Goal: Find specific page/section: Find specific page/section

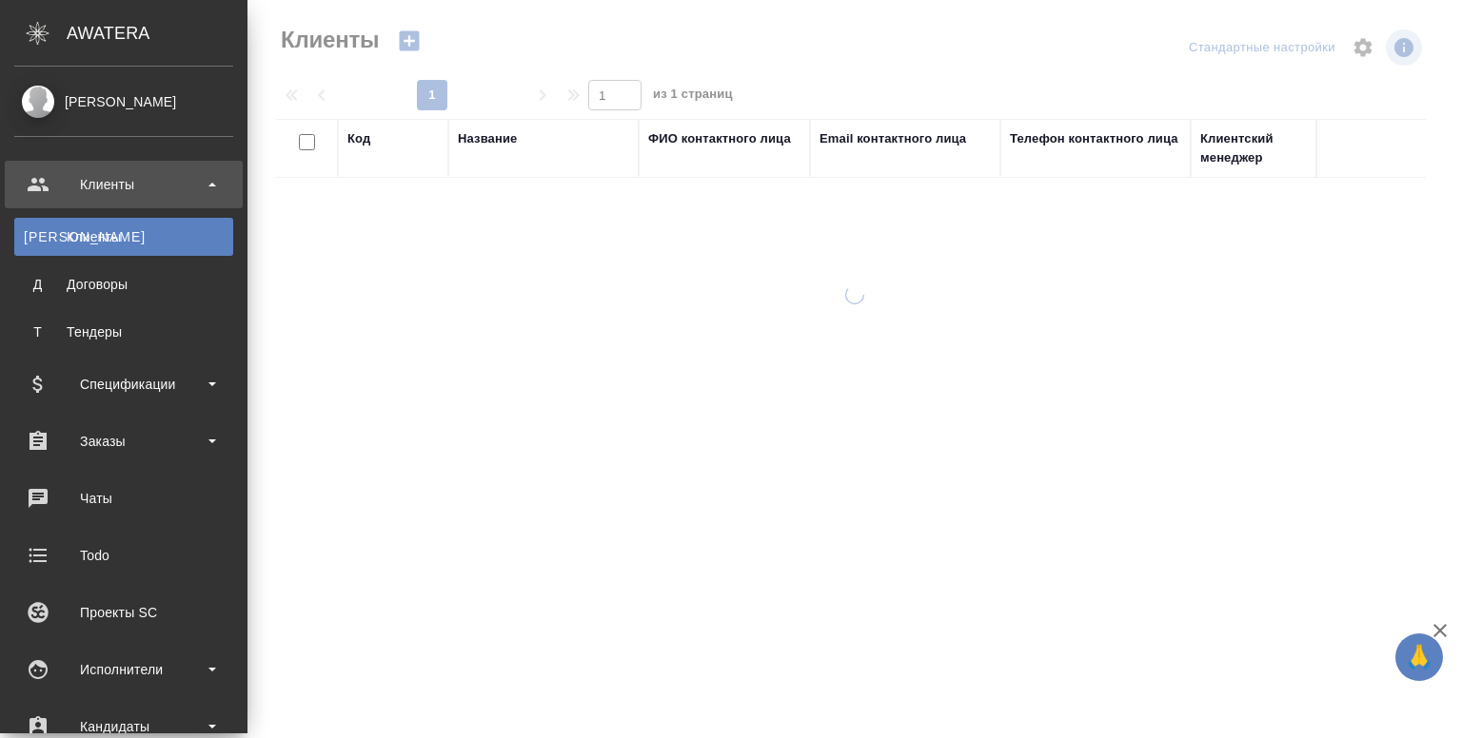
select select "RU"
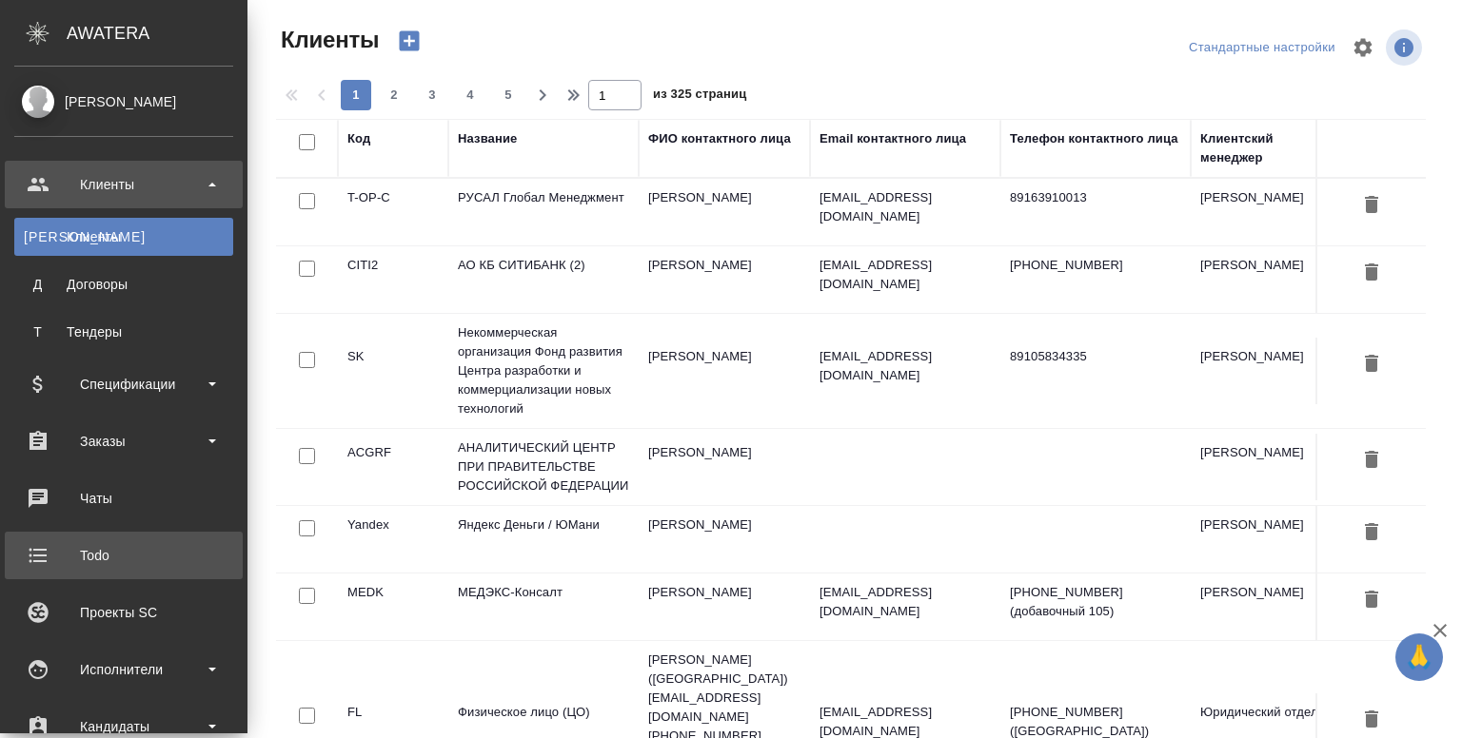
scroll to position [502, 0]
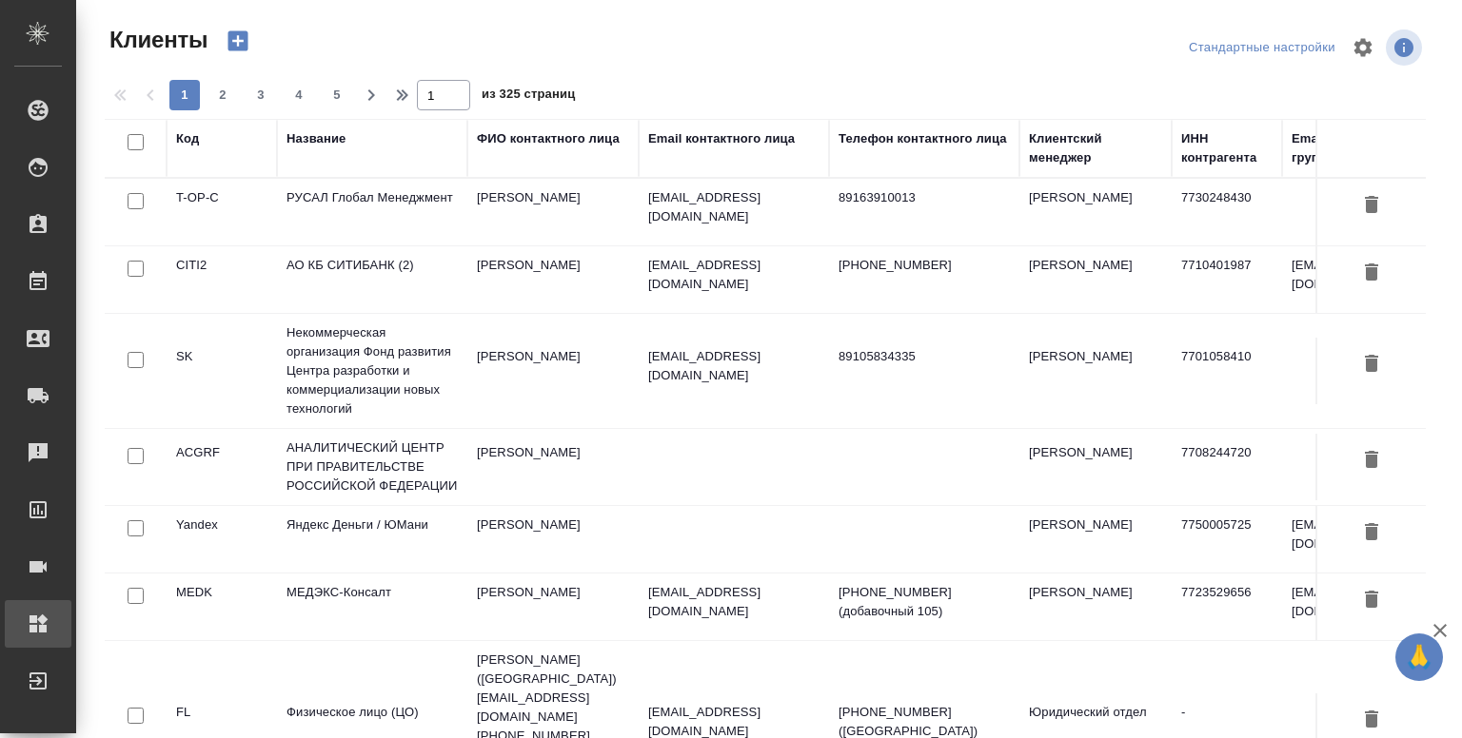
click at [71, 602] on link "Администрирование" at bounding box center [38, 624] width 67 height 48
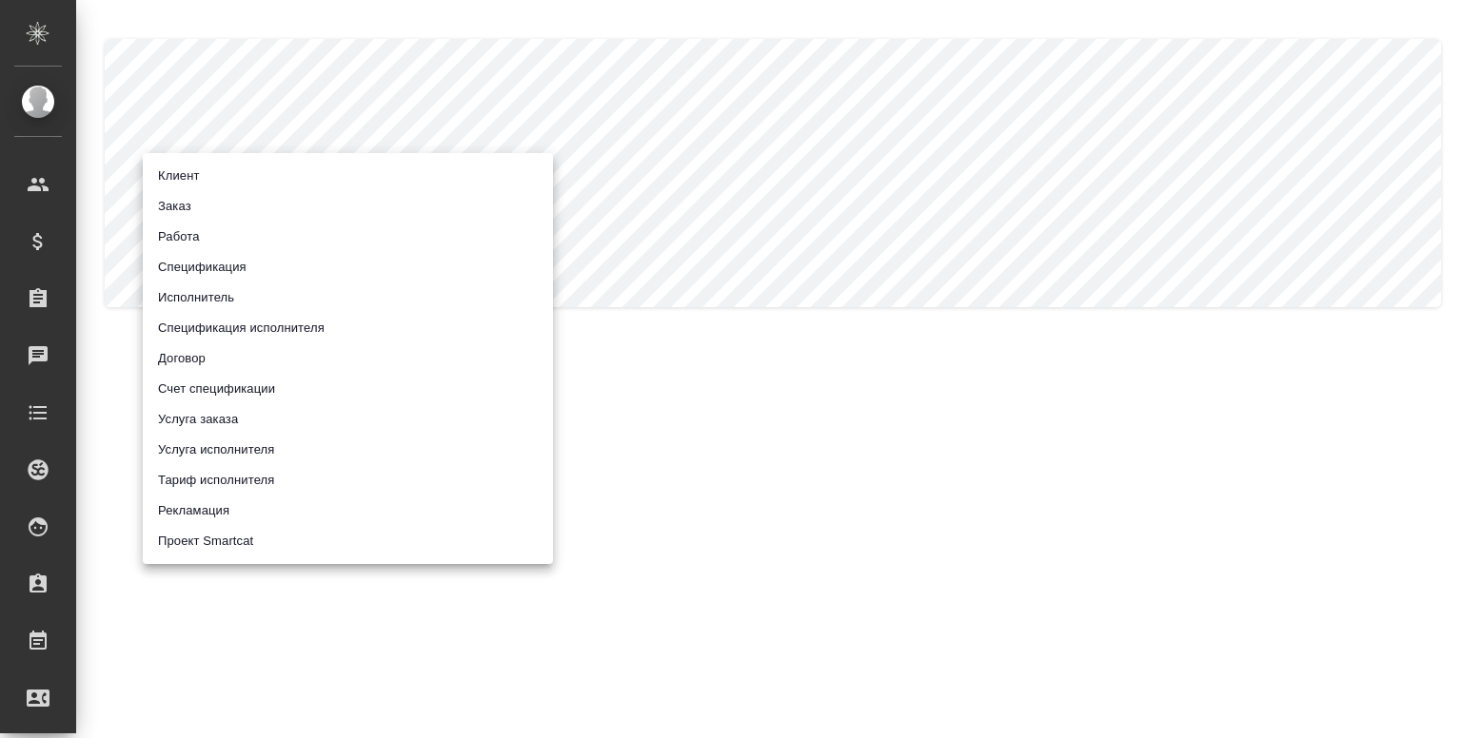
click at [278, 183] on body ".cls-1 fill:#fff; AWATERA [PERSON_NAME] Спецификации Заказы 0 Чаты Todo Проекты…" at bounding box center [731, 369] width 1462 height 738
click at [917, 465] on div at bounding box center [731, 369] width 1462 height 738
click at [395, 186] on body ".cls-1 fill:#fff; AWATERA Shentsov Yaroslav Клиенты Спецификации Заказы 0 Чаты …" at bounding box center [731, 369] width 1462 height 738
click at [773, 478] on div at bounding box center [731, 369] width 1462 height 738
click at [389, 169] on body ".cls-1 fill:#fff; AWATERA Shentsov Yaroslav Клиенты Спецификации Заказы 0 Чаты …" at bounding box center [731, 369] width 1462 height 738
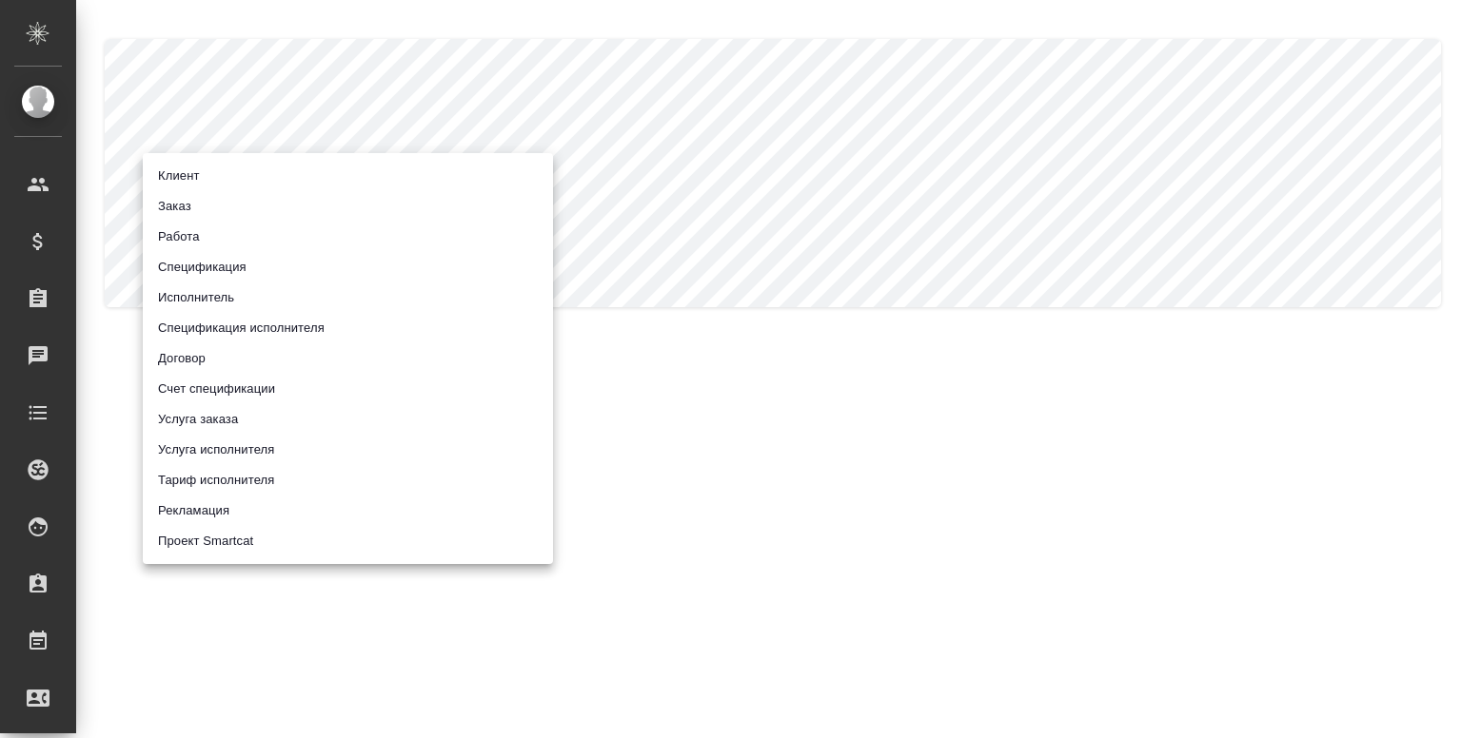
click at [1061, 92] on div at bounding box center [731, 369] width 1462 height 738
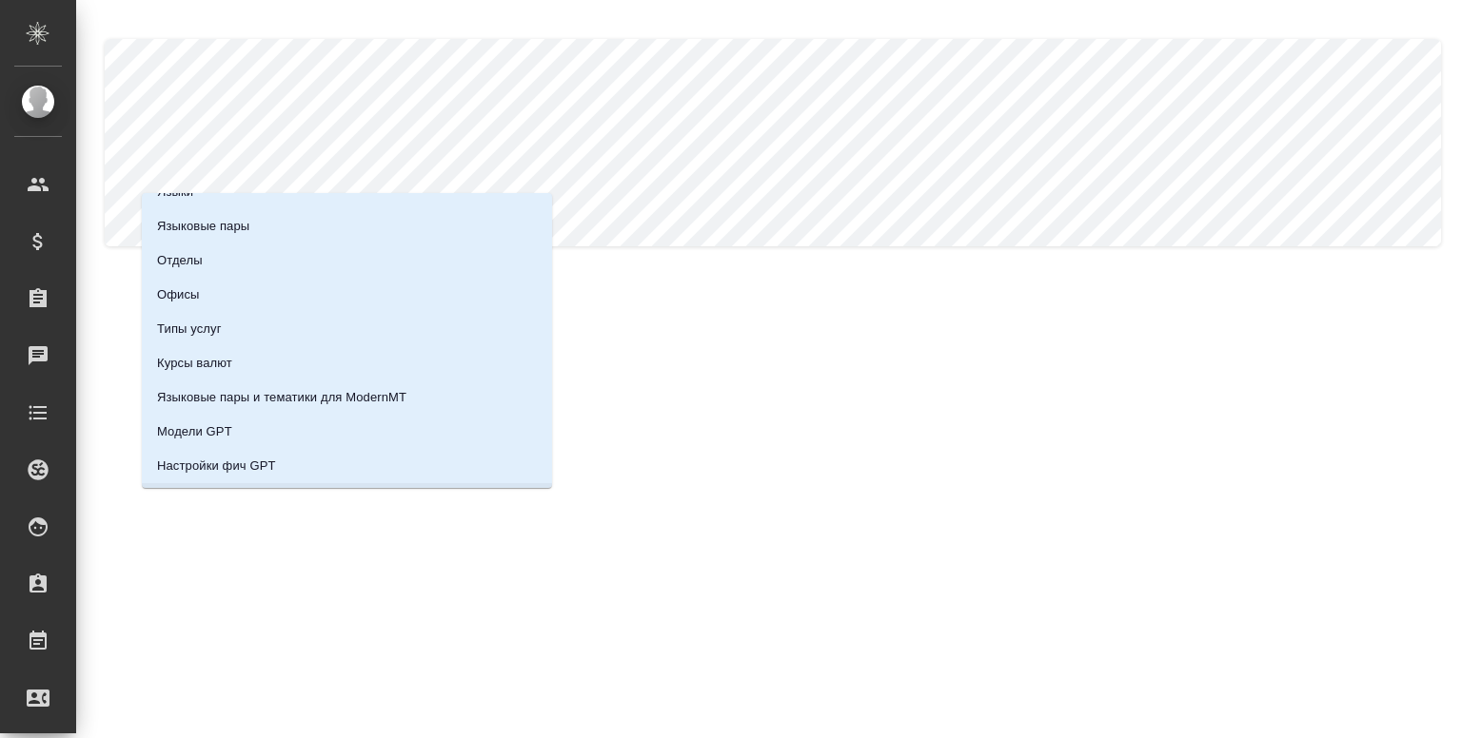
scroll to position [118, 0]
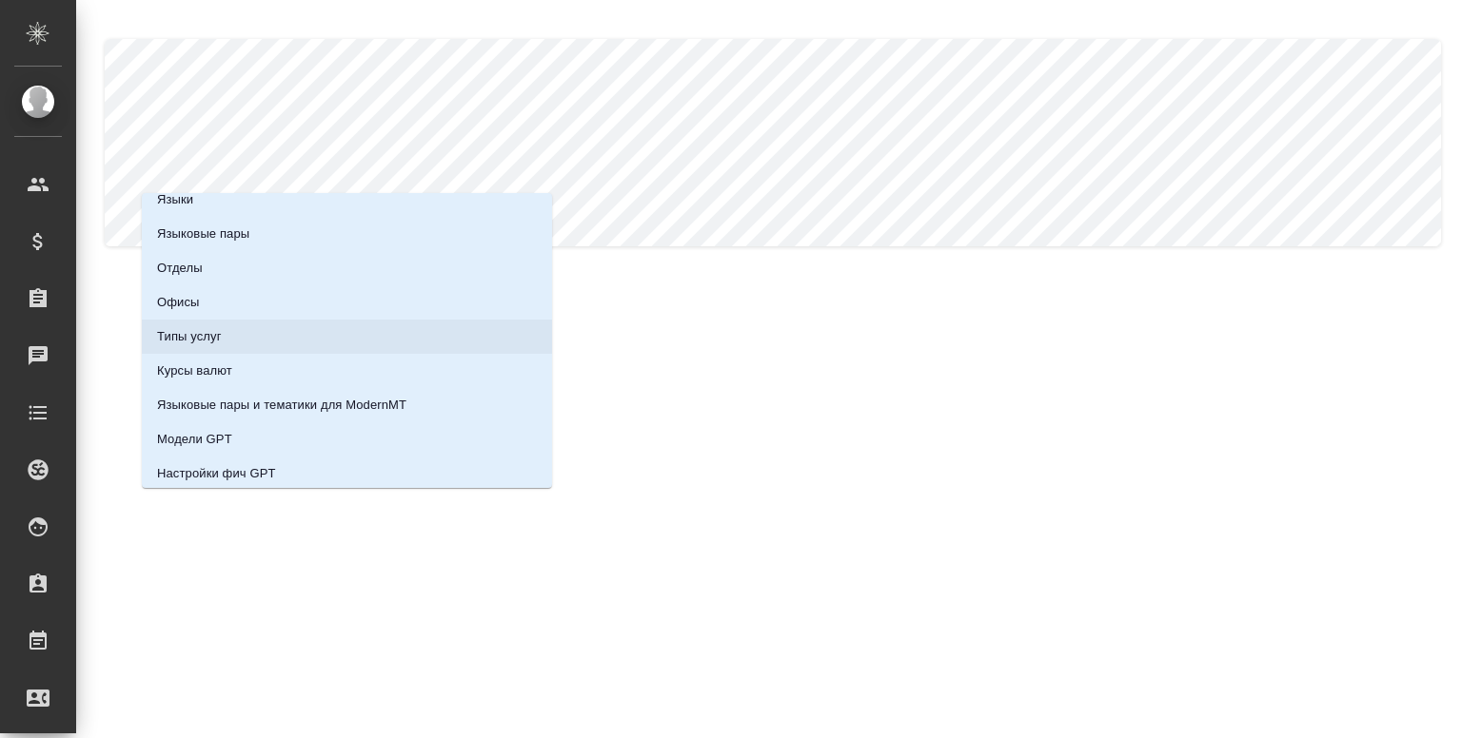
click at [209, 350] on li "Типы услуг" at bounding box center [347, 337] width 410 height 34
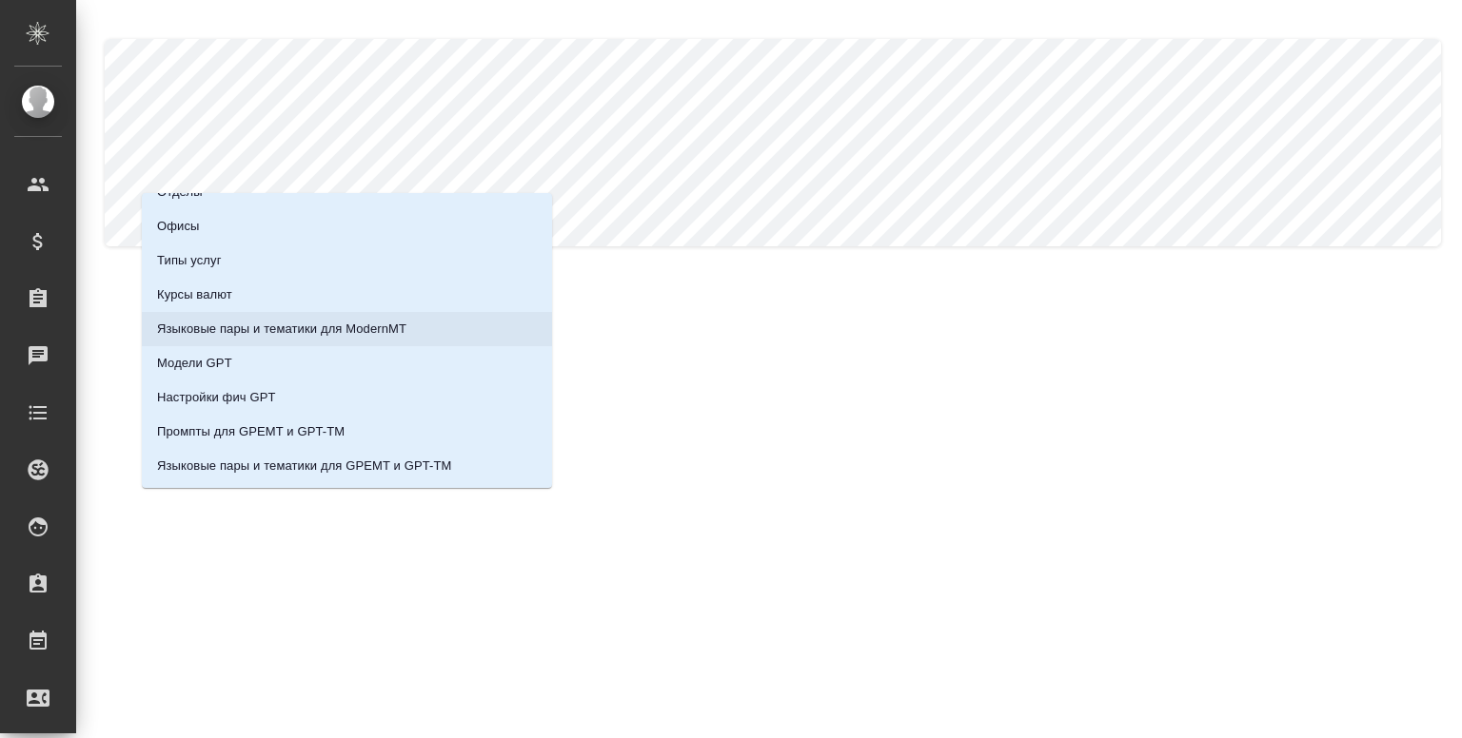
scroll to position [190, 0]
click at [206, 336] on p "Языковые пары и тематики для ModernMT" at bounding box center [281, 333] width 249 height 19
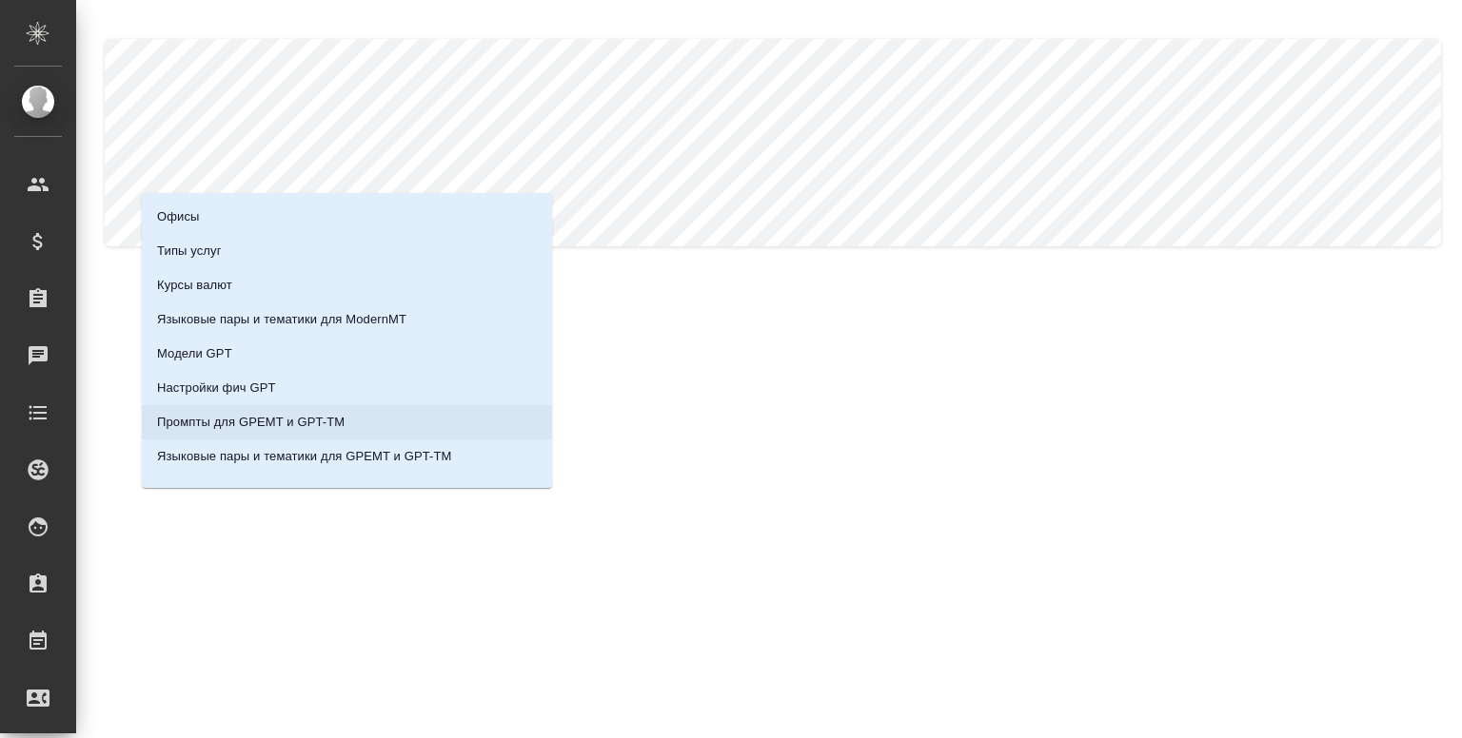
scroll to position [225, 0]
